Goal: Find specific page/section: Find specific page/section

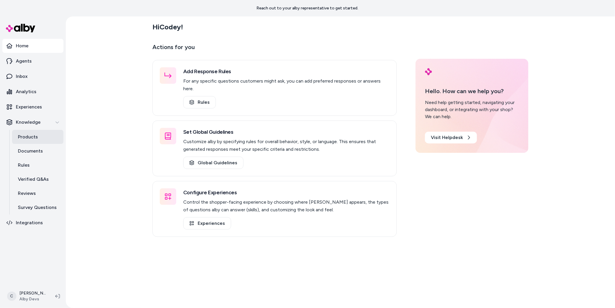
click at [41, 134] on link "Products" at bounding box center [37, 137] width 51 height 14
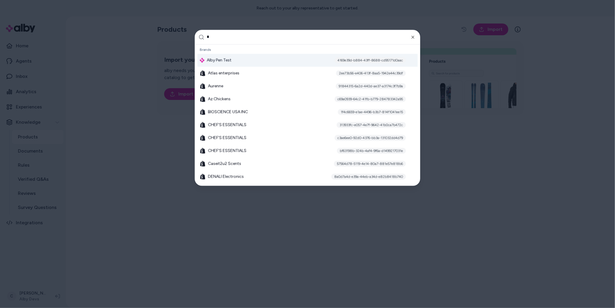
scroll to position [149, 0]
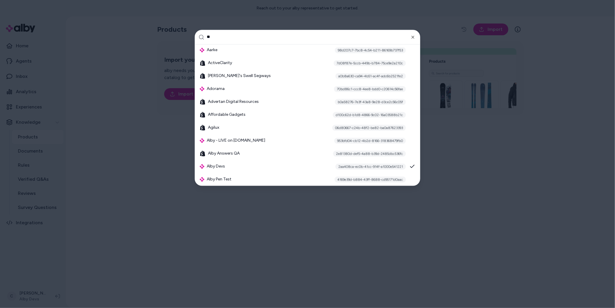
type input "***"
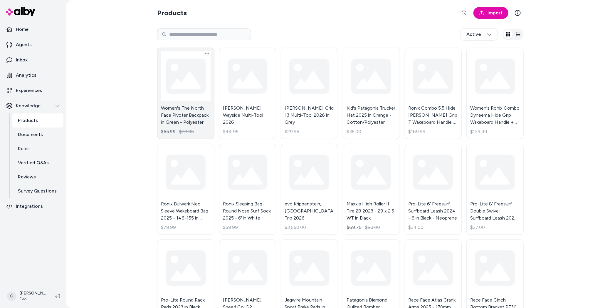
click at [192, 81] on link "Women's The North Face Pivoter Backpack in Green - Polyester $55.99 $78.95" at bounding box center [185, 93] width 57 height 91
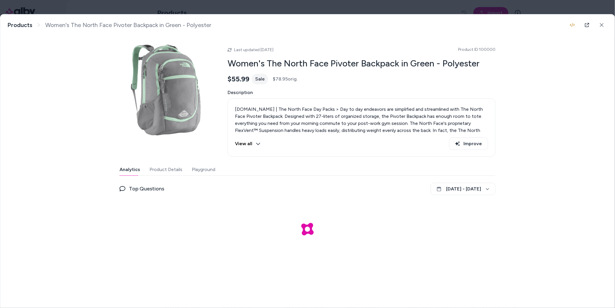
click at [166, 172] on button "Product Details" at bounding box center [165, 170] width 33 height 12
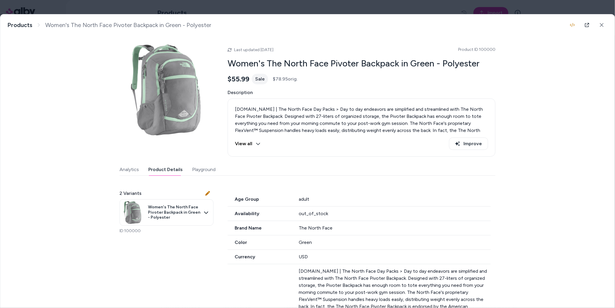
click at [365, 174] on div "Analytics Product Details Playground" at bounding box center [308, 170] width 376 height 12
click at [177, 211] on body "Home Agents Inbox Analytics Experiences Knowledge Products Documents Rules Veri…" at bounding box center [307, 154] width 615 height 308
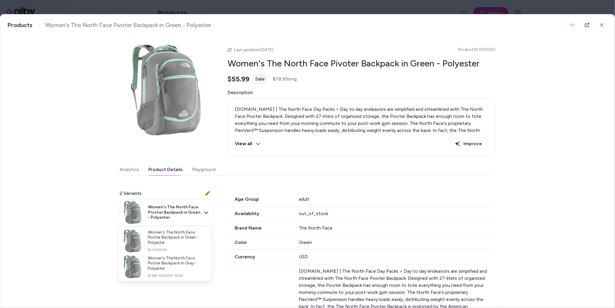
click at [264, 239] on div at bounding box center [307, 154] width 615 height 308
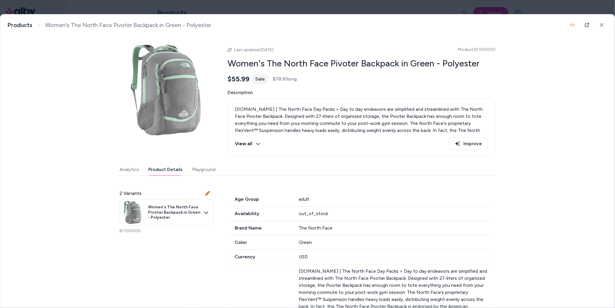
scroll to position [173, 0]
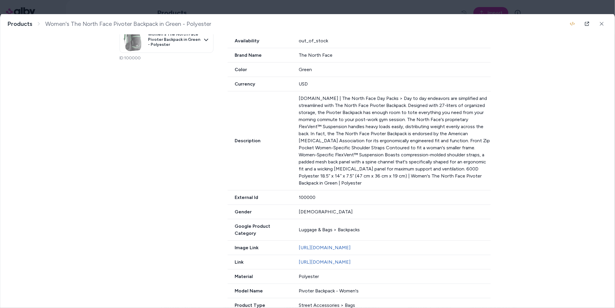
click at [310, 194] on div "100000" at bounding box center [395, 197] width 192 height 7
copy div "100000"
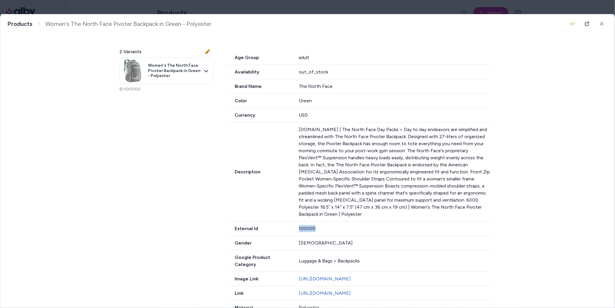
scroll to position [134, 0]
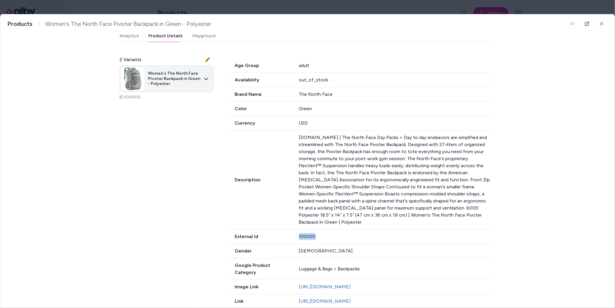
click at [151, 84] on body "Home Agents Inbox Analytics Experiences Knowledge Products Documents Rules Veri…" at bounding box center [307, 154] width 615 height 308
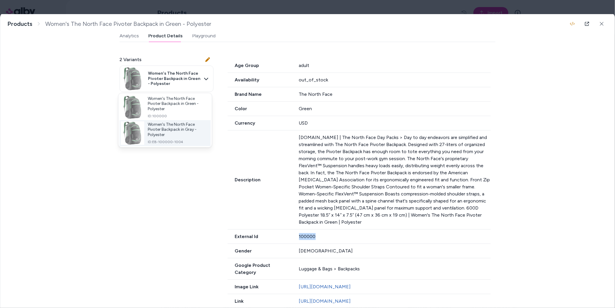
click at [159, 139] on span "ID: EB-100000-1004" at bounding box center [177, 141] width 58 height 5
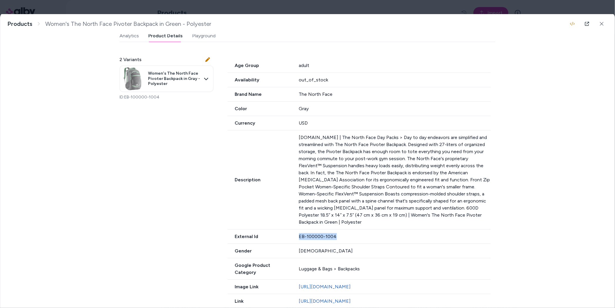
drag, startPoint x: 347, startPoint y: 230, endPoint x: 299, endPoint y: 231, distance: 48.5
click at [299, 233] on div "EB-100000-1004" at bounding box center [395, 236] width 192 height 7
copy div "EB-100000-1004"
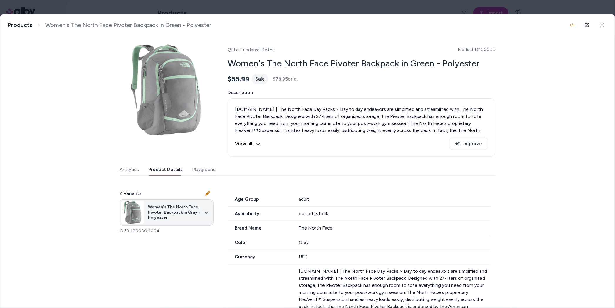
click at [168, 217] on body "Home Agents Inbox Analytics Experiences Knowledge Products Documents Rules Veri…" at bounding box center [307, 154] width 615 height 308
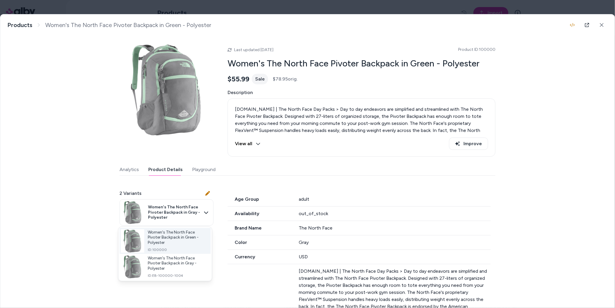
click at [160, 237] on span "Women's The North Face Pivoter Backpack in Green - Polyester" at bounding box center [177, 238] width 58 height 16
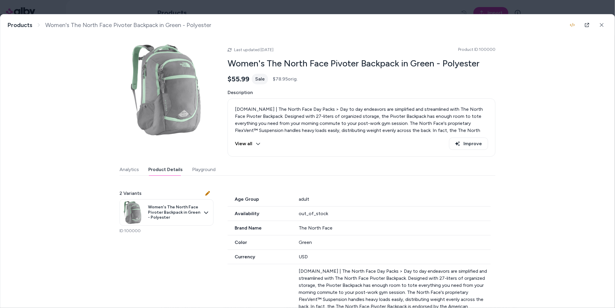
click at [131, 169] on button "Analytics" at bounding box center [129, 170] width 19 height 12
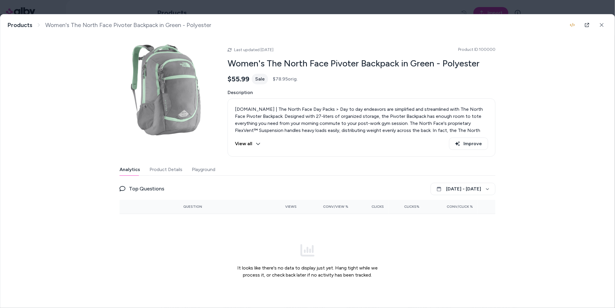
click at [175, 172] on button "Product Details" at bounding box center [165, 170] width 33 height 12
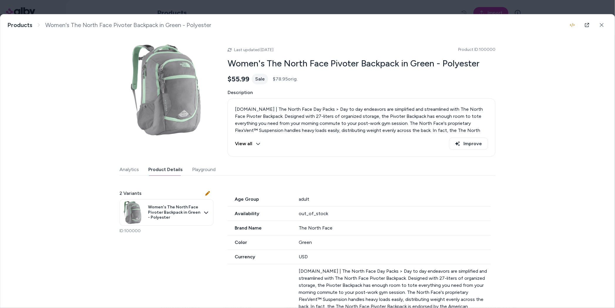
scroll to position [168, 0]
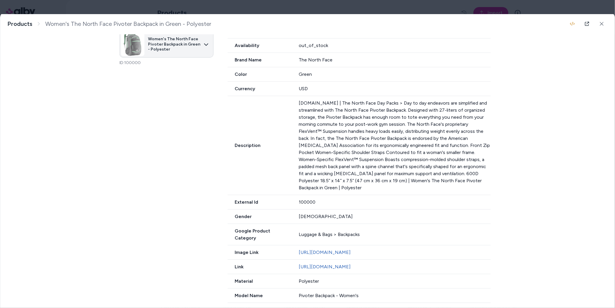
click at [176, 46] on body "Home Agents Inbox Analytics Experiences Knowledge Products Documents Rules Veri…" at bounding box center [307, 154] width 615 height 308
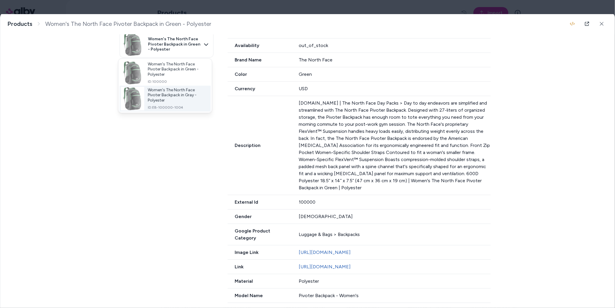
click at [171, 99] on span "Women's The North Face Pivoter Backpack in Gray - Polyester" at bounding box center [177, 95] width 58 height 16
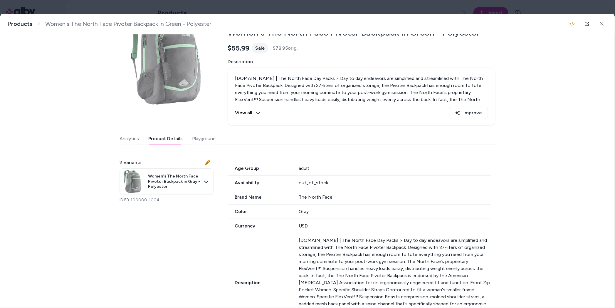
scroll to position [0, 0]
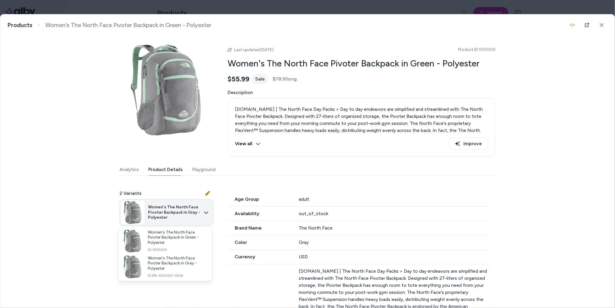
click at [191, 215] on body "Home Agents Inbox Analytics Experiences Knowledge Products Documents Rules Veri…" at bounding box center [307, 154] width 615 height 308
click at [313, 238] on div at bounding box center [307, 154] width 615 height 308
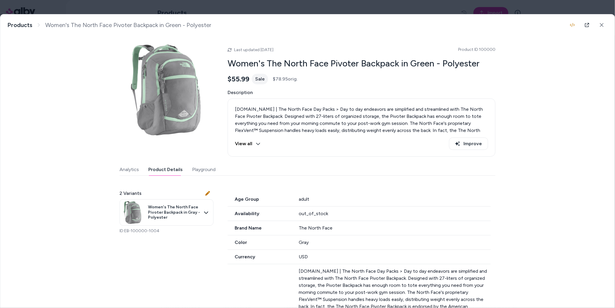
click at [196, 170] on button "Playground" at bounding box center [203, 170] width 23 height 12
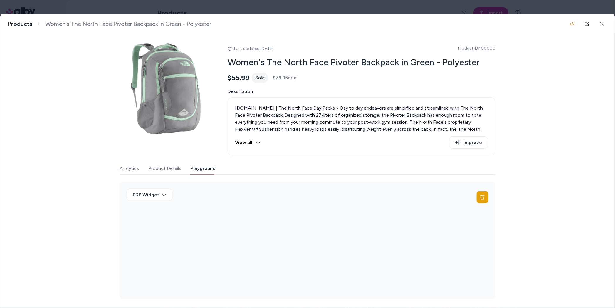
scroll to position [1, 0]
click at [160, 195] on body "Home Agents Inbox Analytics Experiences Knowledge Products Documents Rules Veri…" at bounding box center [307, 154] width 615 height 308
click at [159, 194] on div at bounding box center [307, 154] width 615 height 308
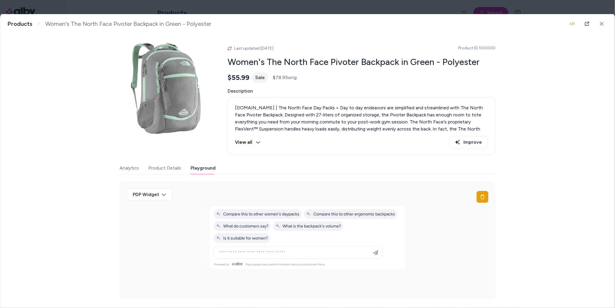
click at [173, 162] on button "Product Details" at bounding box center [164, 168] width 33 height 12
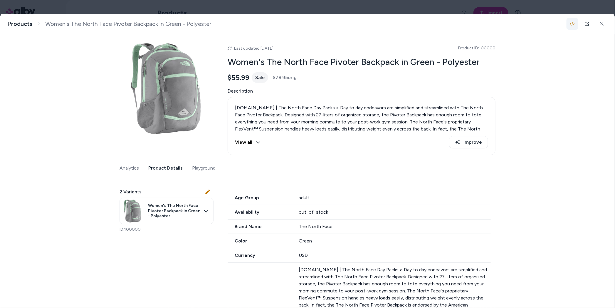
click at [570, 23] on icon "button" at bounding box center [572, 24] width 5 height 4
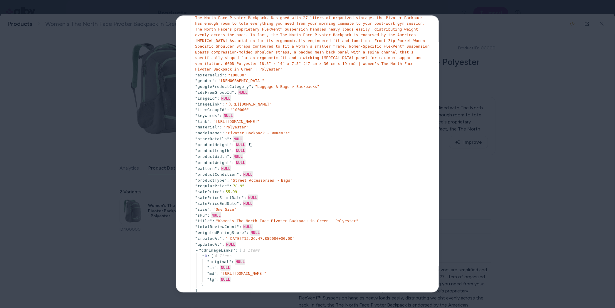
scroll to position [125, 0]
click at [456, 125] on div at bounding box center [307, 154] width 615 height 308
